Goal: Information Seeking & Learning: Learn about a topic

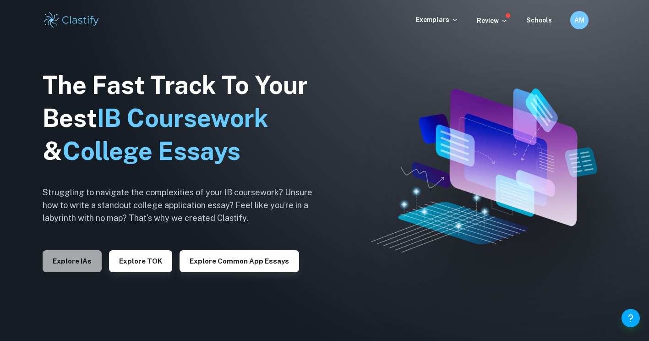
click at [73, 268] on button "Explore IAs" at bounding box center [72, 261] width 59 height 22
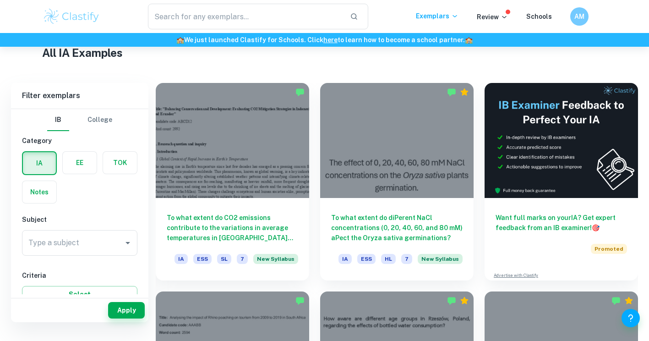
scroll to position [149, 0]
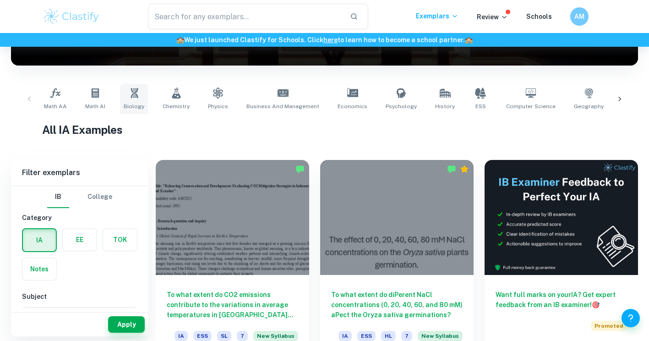
click at [142, 98] on link "Biology" at bounding box center [134, 99] width 28 height 30
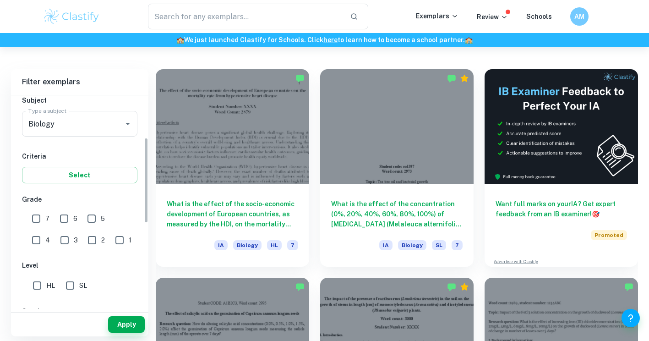
scroll to position [106, 0]
click at [31, 224] on input "7" at bounding box center [36, 218] width 18 height 18
checkbox input "true"
click at [31, 287] on input "HL" at bounding box center [37, 285] width 18 height 18
checkbox input "true"
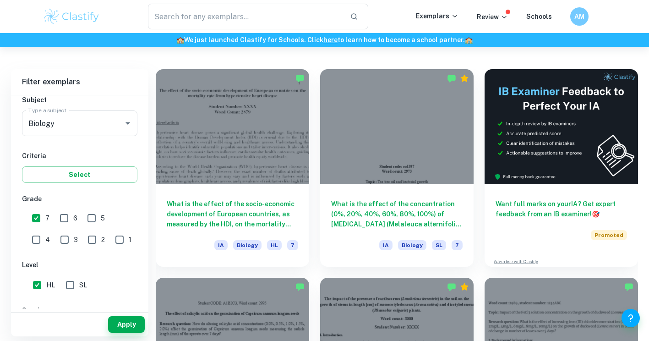
click at [65, 220] on input "6" at bounding box center [64, 218] width 18 height 18
checkbox input "true"
click at [71, 172] on button "Select" at bounding box center [79, 174] width 115 height 16
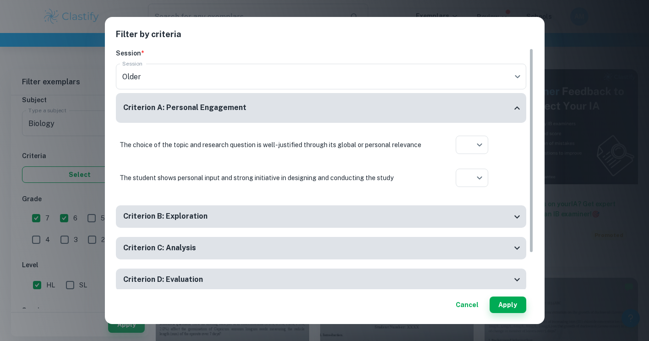
click at [71, 172] on div "Filter by criteria Session * Session Older current Session Criterion A: Persona…" at bounding box center [324, 170] width 649 height 341
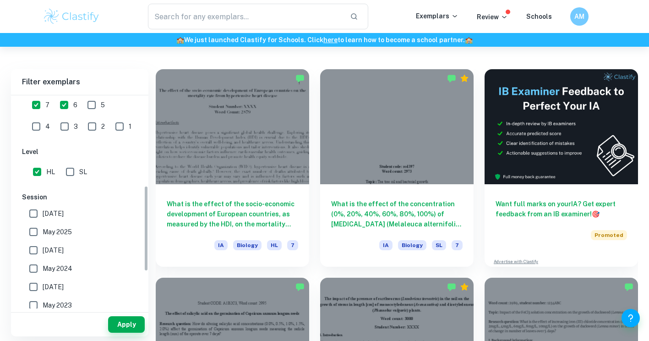
scroll to position [226, 0]
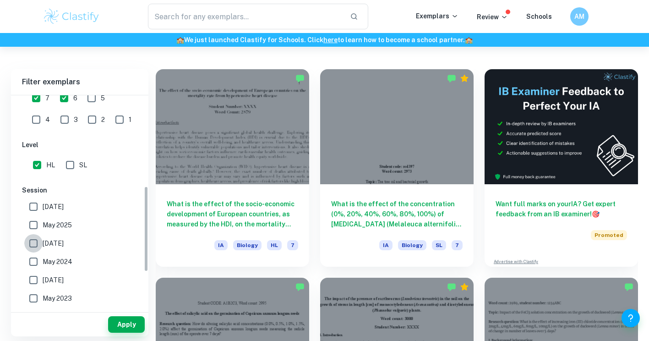
click at [32, 238] on input "[DATE]" at bounding box center [33, 243] width 18 height 18
checkbox input "true"
click at [33, 228] on input "May 2025" at bounding box center [33, 225] width 18 height 18
checkbox input "true"
click at [33, 213] on input "[DATE]" at bounding box center [33, 207] width 18 height 18
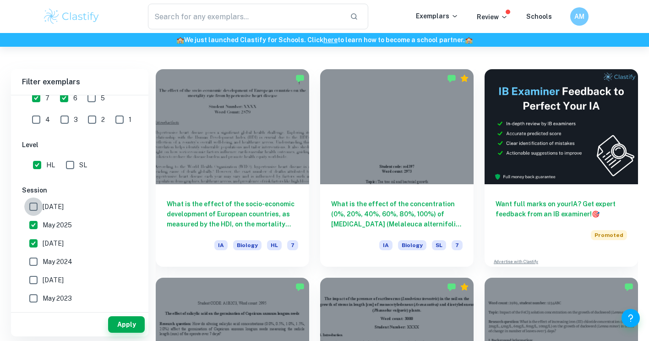
checkbox input "true"
click at [33, 248] on input "[DATE]" at bounding box center [33, 243] width 18 height 18
click at [127, 314] on div "Apply" at bounding box center [79, 325] width 137 height 24
click at [135, 321] on button "Apply" at bounding box center [126, 324] width 37 height 16
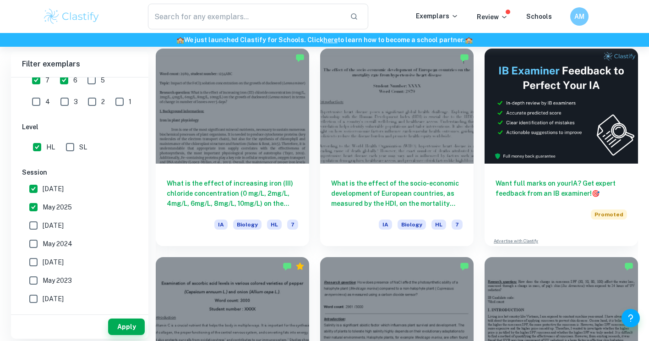
scroll to position [260, 0]
click at [29, 227] on input "[DATE]" at bounding box center [33, 225] width 18 height 18
checkbox input "true"
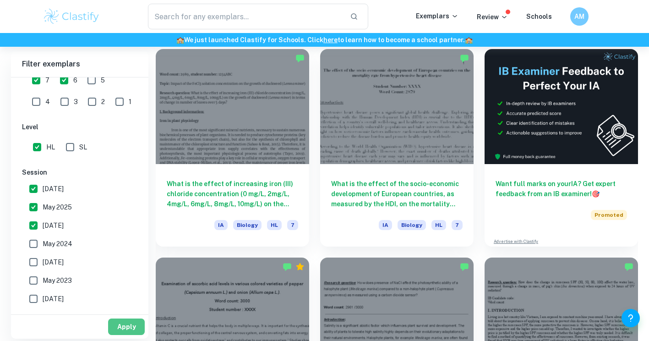
click at [130, 326] on button "Apply" at bounding box center [126, 326] width 37 height 16
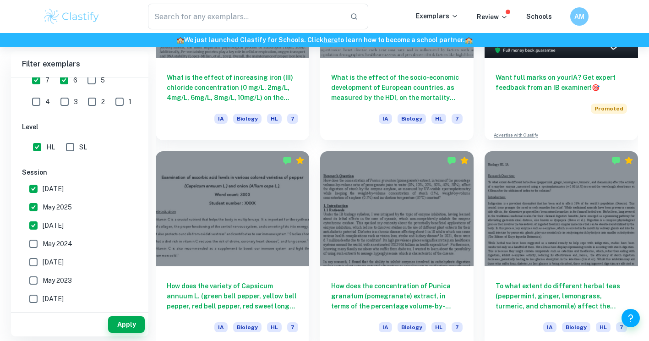
scroll to position [367, 0]
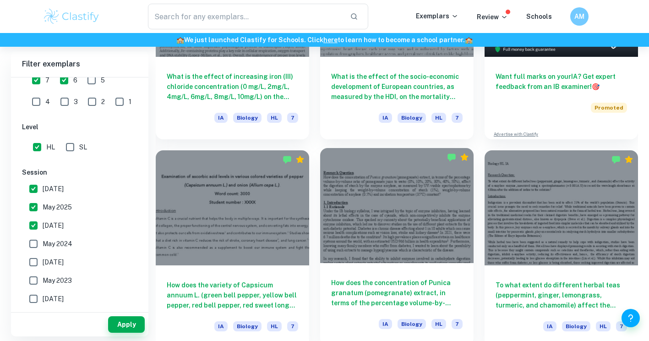
click at [382, 290] on h6 "How does the concentration of Punica granatum (pomegranate) extract, in terms o…" at bounding box center [397, 293] width 132 height 30
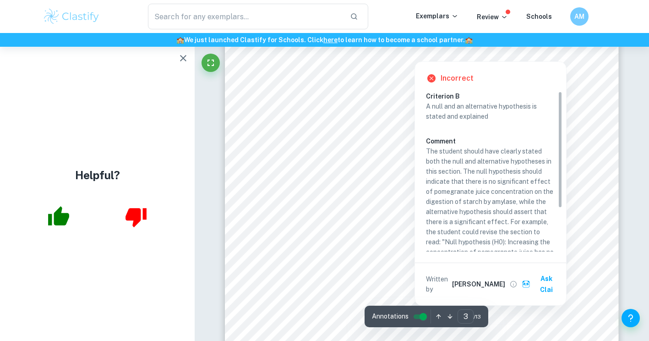
scroll to position [1170, 0]
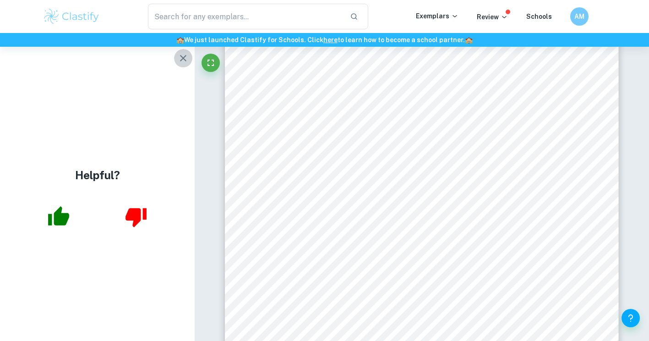
click at [180, 58] on icon "button" at bounding box center [183, 58] width 11 height 11
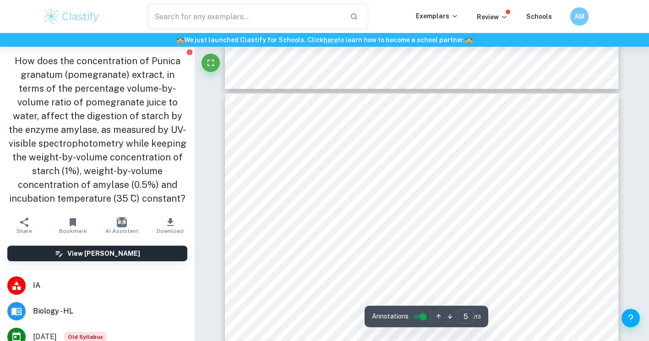
scroll to position [2080, 0]
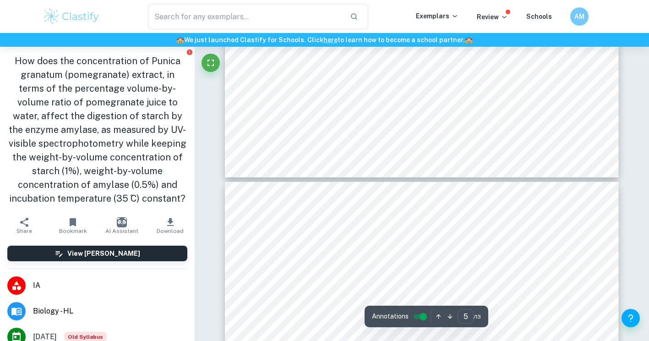
type input "6"
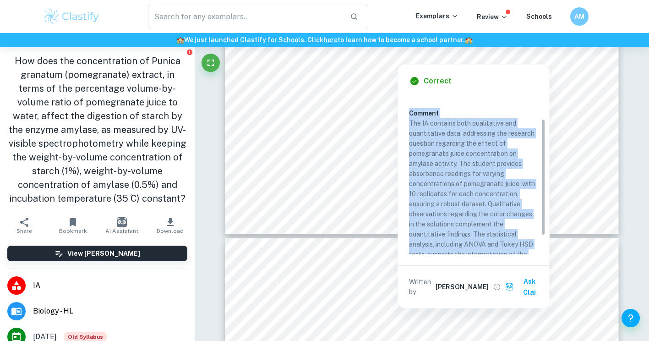
scroll to position [0, 0]
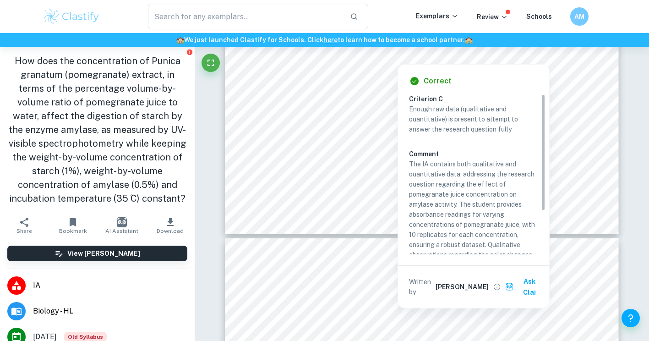
drag, startPoint x: 499, startPoint y: 247, endPoint x: 406, endPoint y: 109, distance: 167.1
click at [406, 109] on div "Correct Criterion C Enough raw data (qualitative and quantitative) is present t…" at bounding box center [473, 186] width 151 height 243
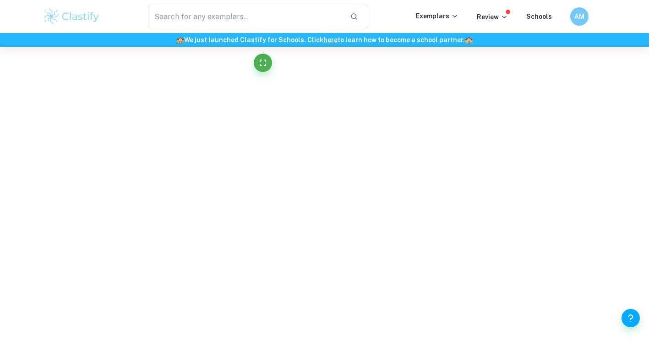
scroll to position [2843, 0]
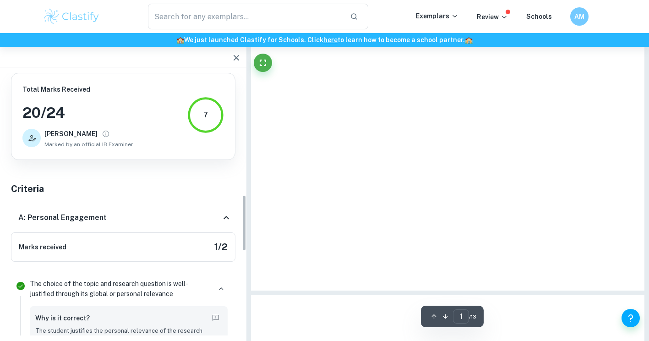
type input "6"
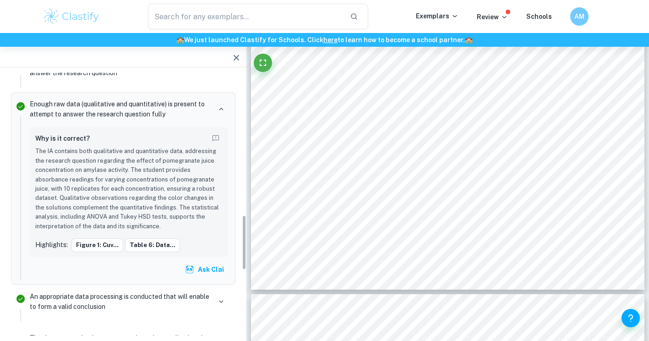
scroll to position [680, 0]
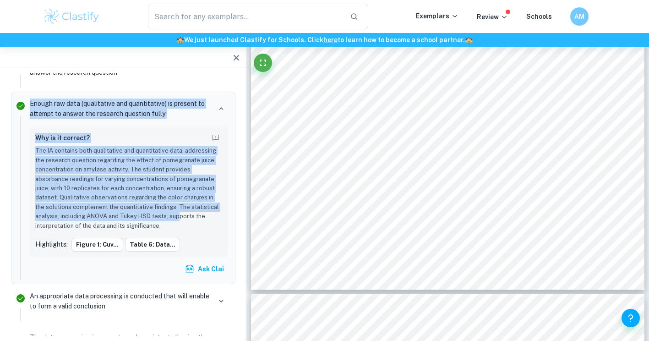
drag, startPoint x: 180, startPoint y: 220, endPoint x: 30, endPoint y: 98, distance: 193.2
click at [30, 98] on div "Enough raw data (qualitative and quantitative) is present to attempt to answer …" at bounding box center [128, 188] width 205 height 184
copy div "Enough raw data (qualitative and quantitative) is present to attempt to answer …"
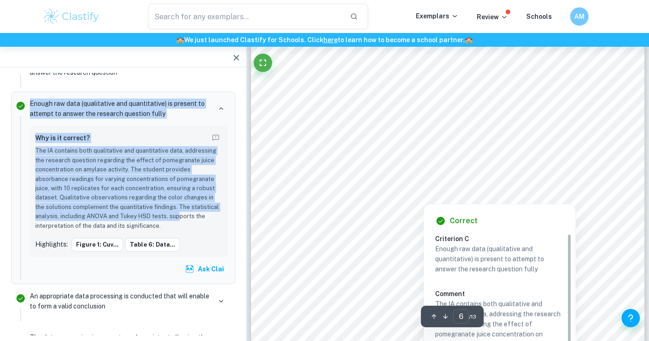
scroll to position [2760, 0]
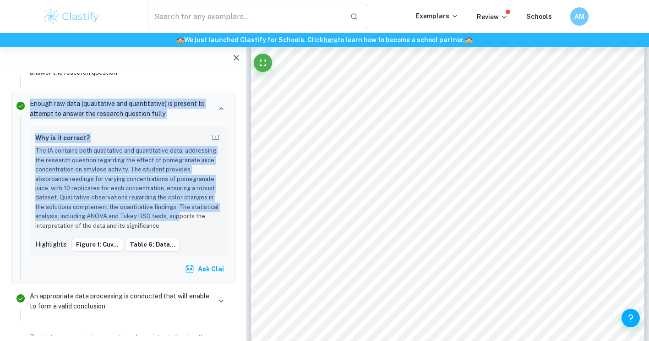
click at [232, 56] on icon "button" at bounding box center [236, 57] width 11 height 11
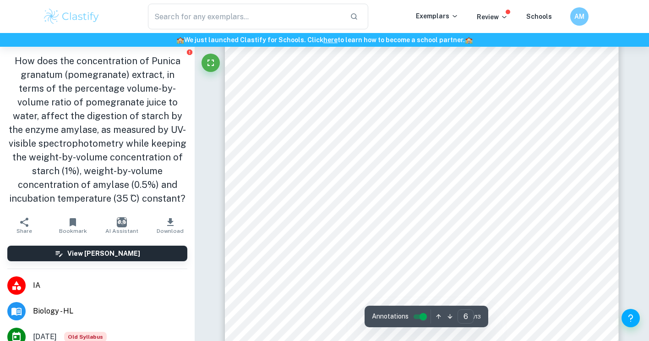
scroll to position [2783, 0]
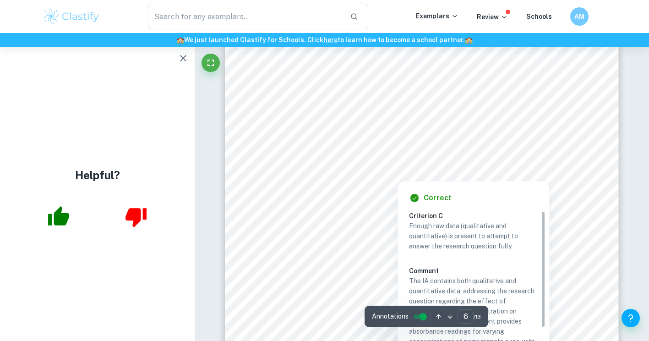
click at [404, 175] on div at bounding box center [397, 174] width 247 height 9
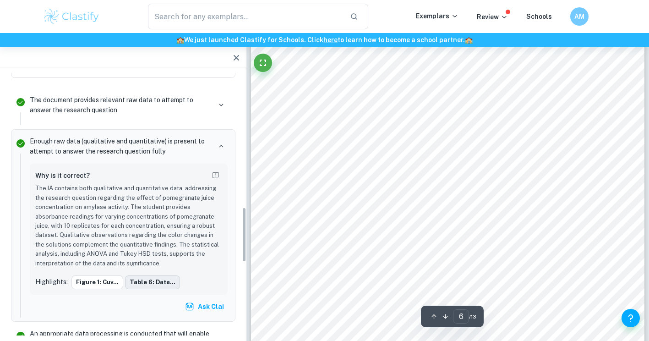
scroll to position [642, 0]
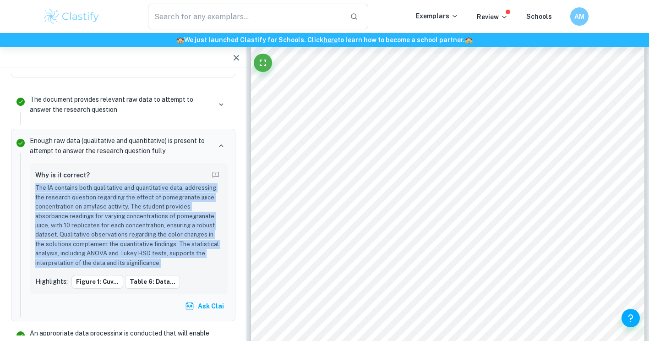
drag, startPoint x: 176, startPoint y: 263, endPoint x: 34, endPoint y: 191, distance: 159.2
click at [34, 191] on div "Why is it correct? The IA contains both qualitative and quantitative data, addr…" at bounding box center [129, 228] width 198 height 131
copy p "The IA contains both qualitative and quantitative data, addressing the research…"
click at [240, 53] on icon "button" at bounding box center [236, 57] width 11 height 11
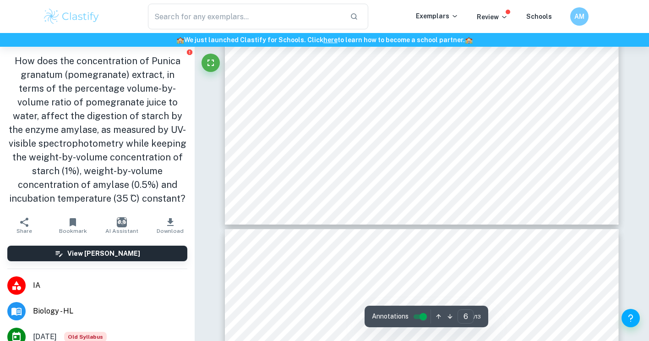
scroll to position [2898, 0]
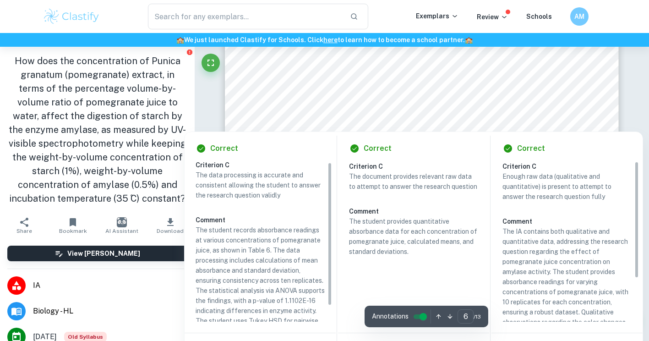
type input "7"
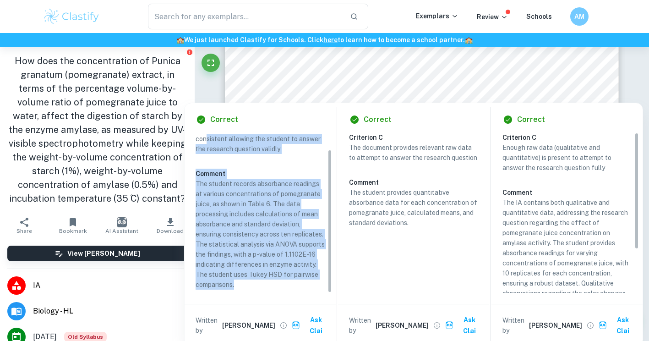
scroll to position [0, 0]
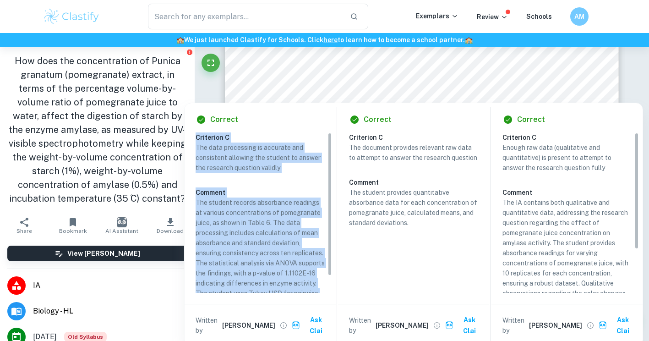
drag, startPoint x: 250, startPoint y: 284, endPoint x: 196, endPoint y: 136, distance: 157.7
click at [196, 136] on div "Criterion C The data processing is accurate and consistent allowing the student…" at bounding box center [264, 221] width 137 height 179
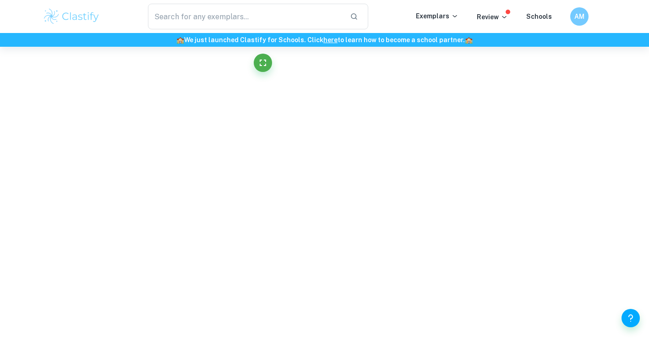
copy div "Criterion C The data processing is accurate and consistent allowing the student…"
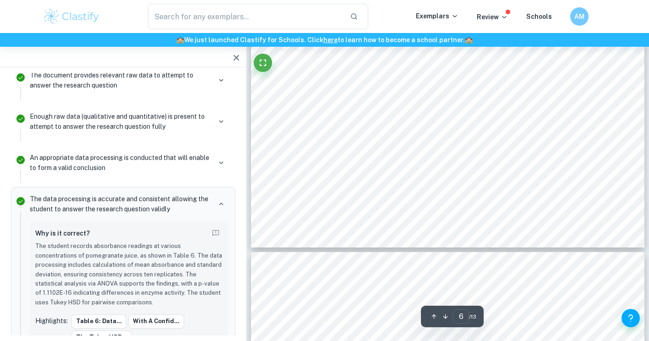
scroll to position [2885, 0]
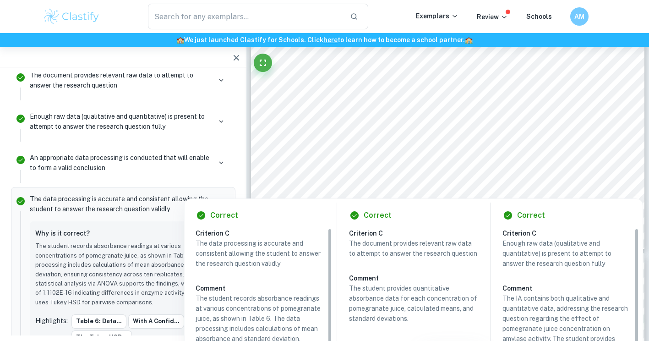
click at [383, 186] on div at bounding box center [448, 182] width 159 height 9
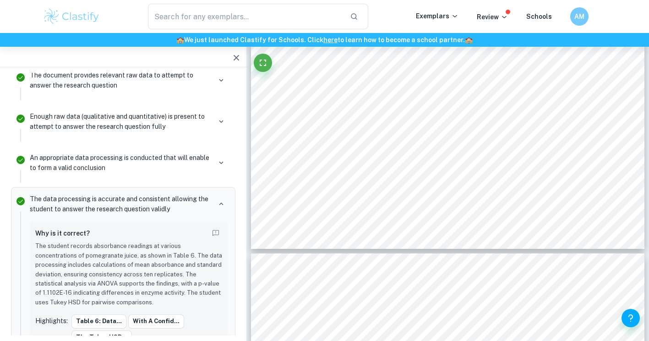
click at [383, 186] on span "Table 6: Data of absorbance against concentration" at bounding box center [448, 183] width 159 height 8
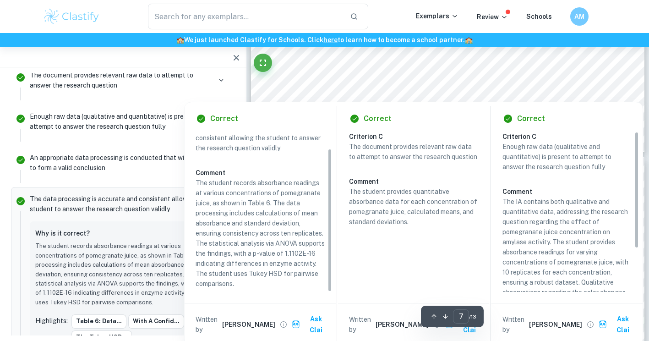
scroll to position [2986, 0]
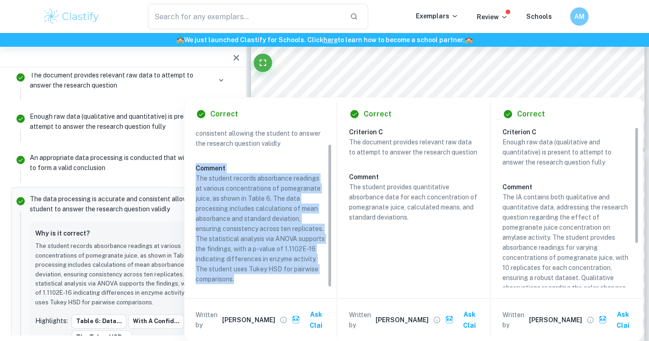
drag, startPoint x: 248, startPoint y: 277, endPoint x: 198, endPoint y: 168, distance: 119.9
click at [198, 168] on div "The data processing is accurate and consistent allowing the student to answer t…" at bounding box center [264, 201] width 137 height 166
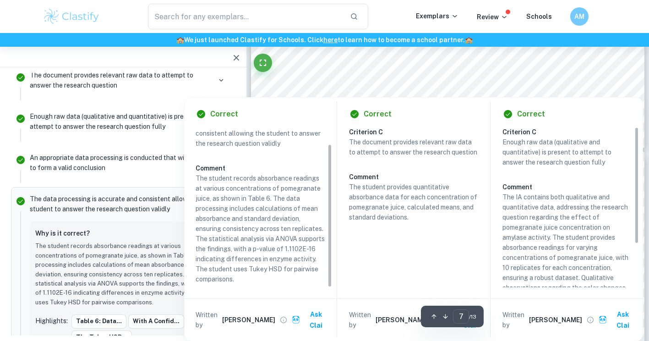
click at [230, 221] on p "The student records absorbance readings at various concentrations of pomegranat…" at bounding box center [260, 228] width 129 height 111
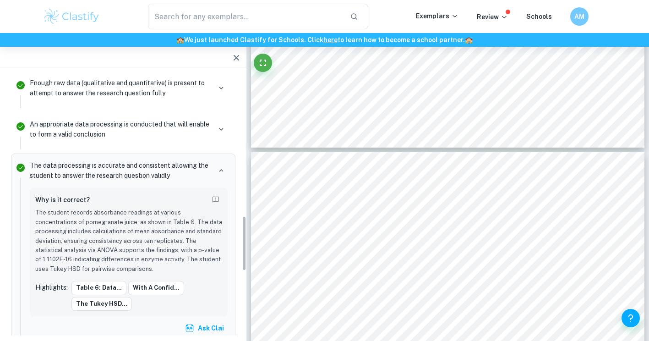
scroll to position [703, 0]
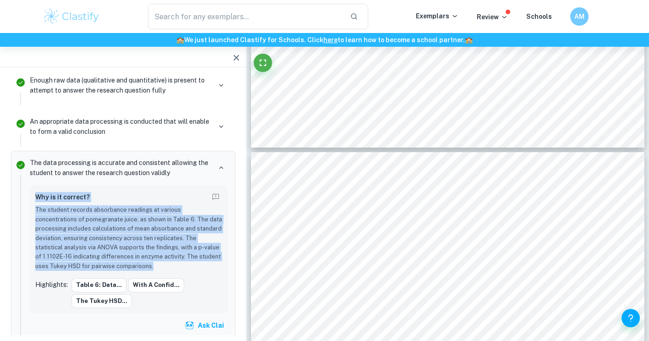
drag, startPoint x: 164, startPoint y: 265, endPoint x: 32, endPoint y: 193, distance: 150.1
click at [32, 193] on div "Why is it correct? The student records absorbance readings at various concentra…" at bounding box center [129, 249] width 198 height 128
copy div "Why is it correct? The student records absorbance readings at various concentra…"
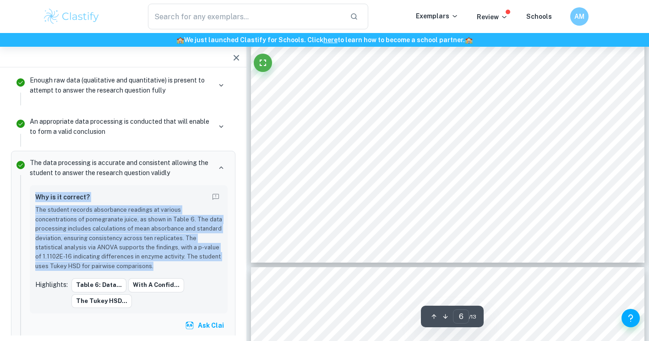
scroll to position [2871, 0]
click at [221, 81] on icon "button" at bounding box center [221, 85] width 8 height 8
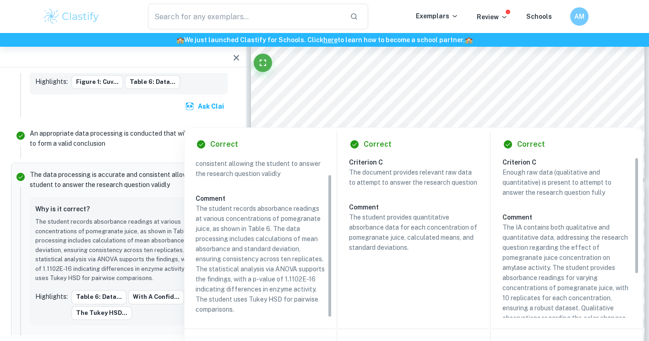
scroll to position [845, 0]
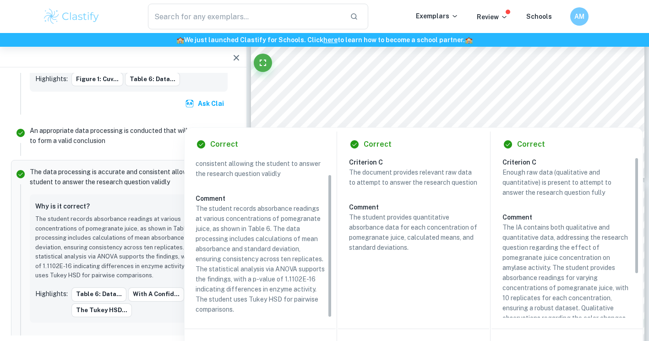
drag, startPoint x: 247, startPoint y: 307, endPoint x: 195, endPoint y: 194, distance: 124.7
click at [195, 194] on div "Correct Criterion C The data processing is accurate and consistent allowing the…" at bounding box center [260, 249] width 151 height 243
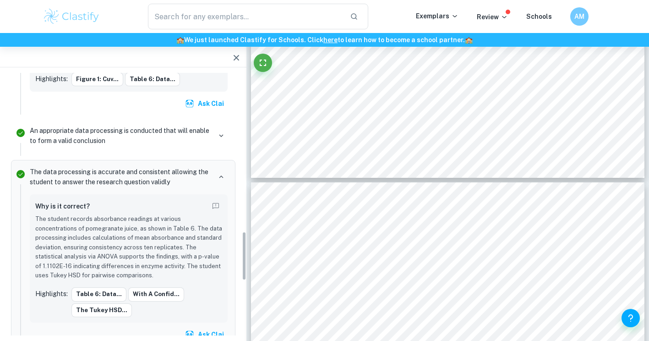
scroll to position [818, 0]
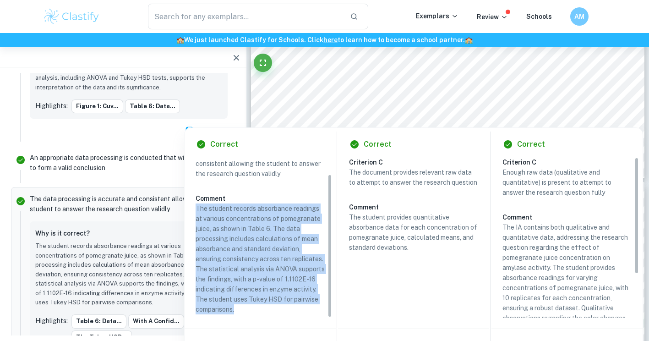
copy p "The student records absorbance readings at various concentrations of pomegranat…"
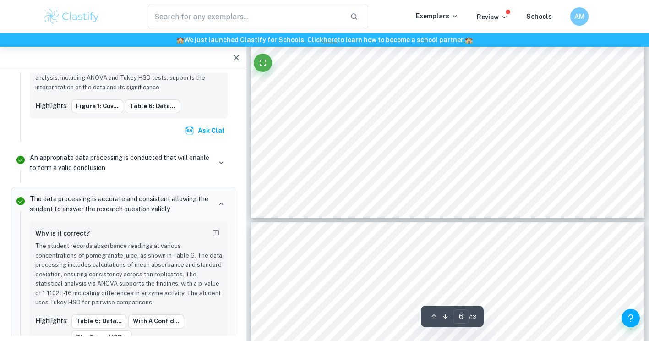
scroll to position [2916, 0]
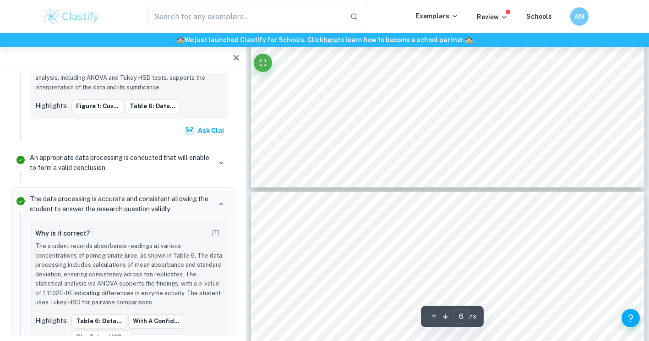
type input "7"
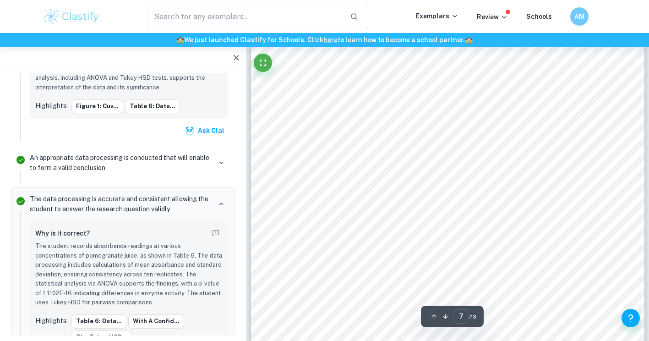
scroll to position [3109, 0]
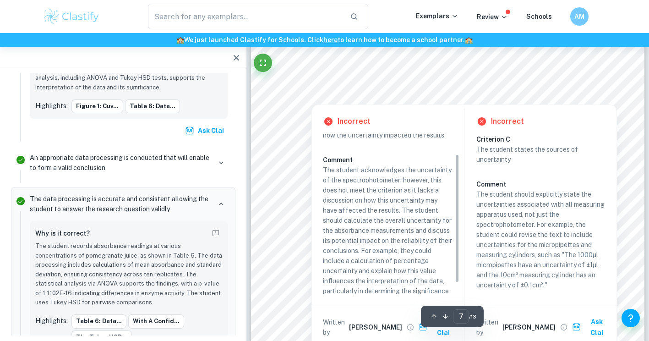
click at [422, 82] on div at bounding box center [450, 81] width 296 height 10
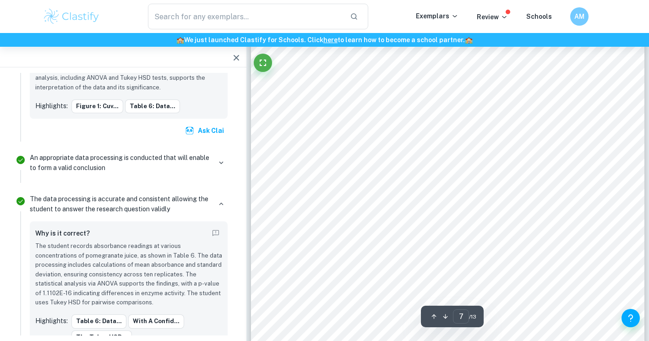
scroll to position [1041, 0]
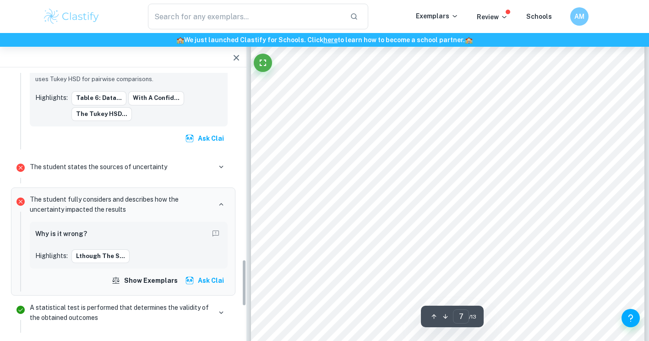
click at [241, 53] on icon "button" at bounding box center [236, 57] width 11 height 11
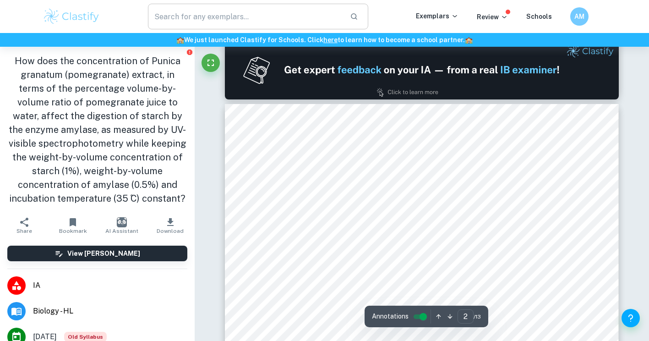
scroll to position [510, 0]
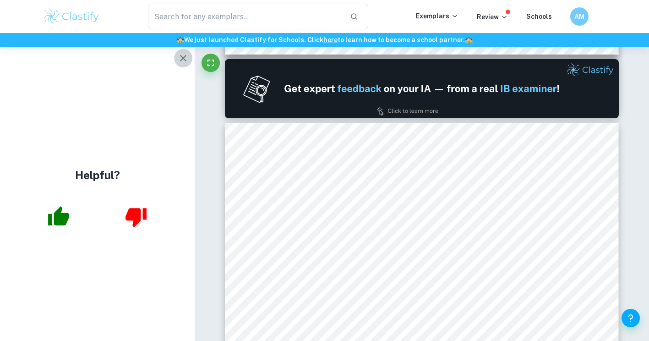
click at [188, 54] on icon "button" at bounding box center [183, 58] width 11 height 11
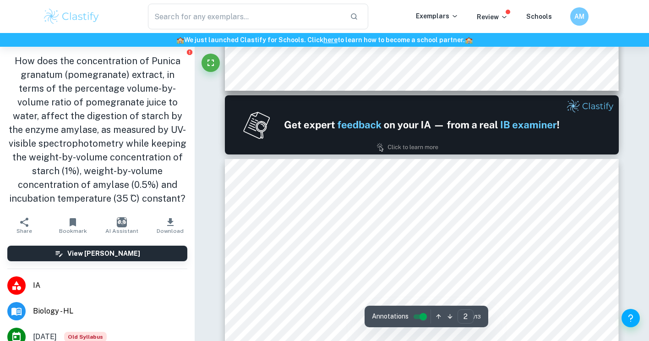
type input "1"
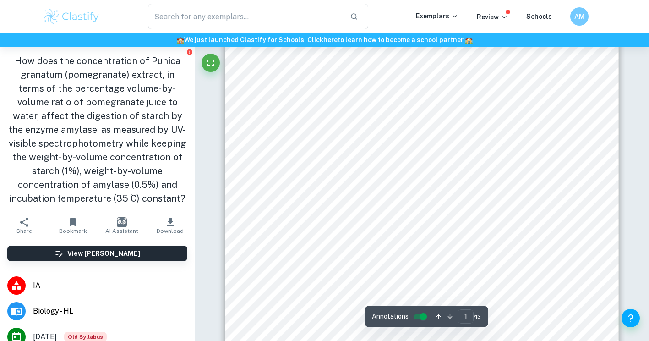
scroll to position [0, 0]
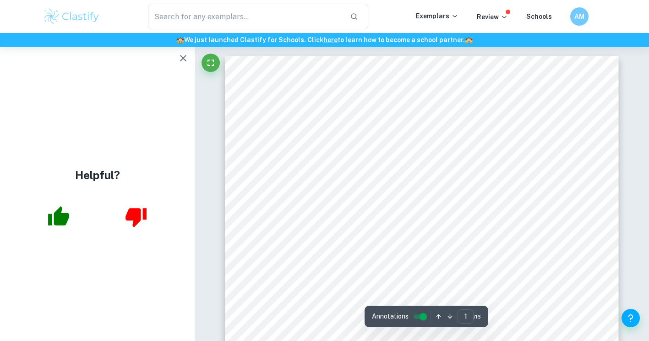
click at [182, 60] on icon "button" at bounding box center [183, 58] width 11 height 11
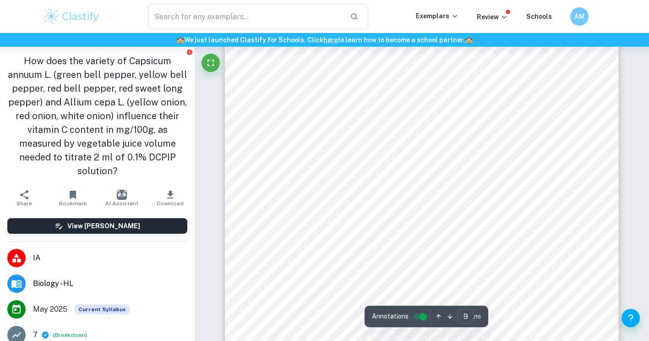
scroll to position [4624, 0]
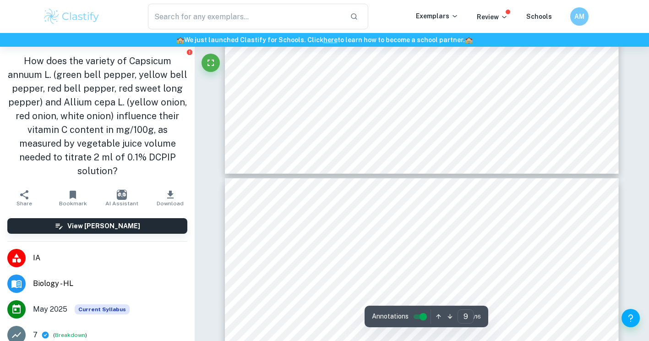
type input "10"
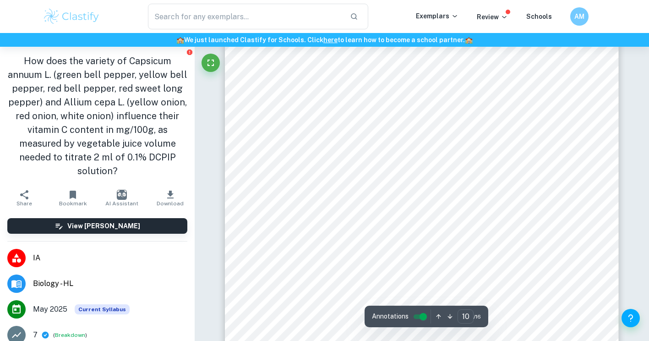
scroll to position [5082, 0]
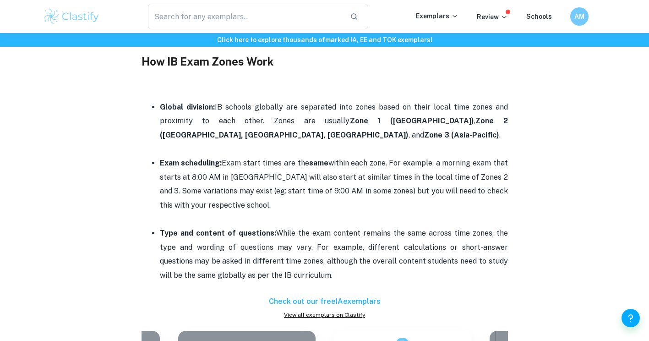
scroll to position [611, 0]
